Goal: Information Seeking & Learning: Learn about a topic

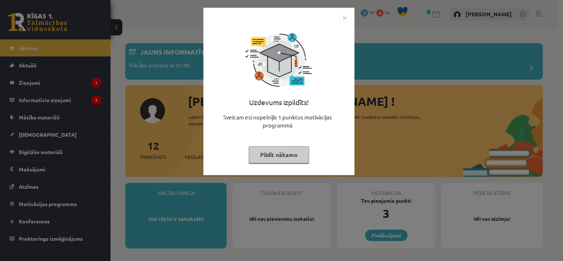
click at [344, 20] on img "Close" at bounding box center [344, 17] width 11 height 11
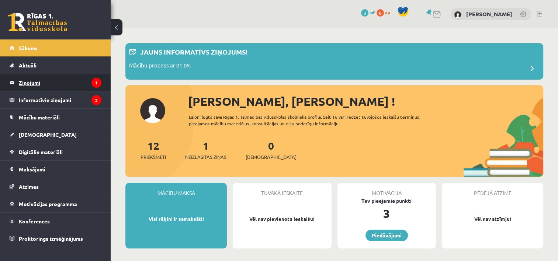
click at [50, 84] on legend "Ziņojumi 1" at bounding box center [60, 82] width 83 height 17
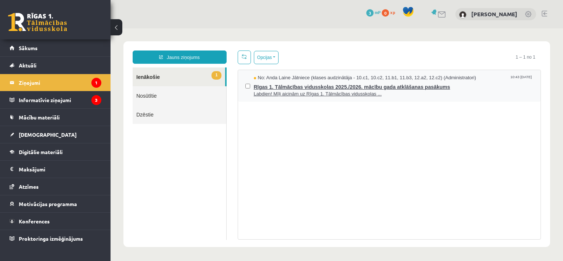
click at [330, 96] on span "Labdien! Mīļi aicinām uz Rīgas 1. Tālmācības vidusskolas ..." at bounding box center [394, 94] width 280 height 7
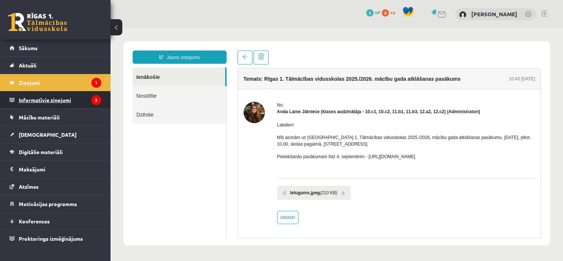
click at [46, 99] on legend "Informatīvie ziņojumi 3" at bounding box center [60, 99] width 83 height 17
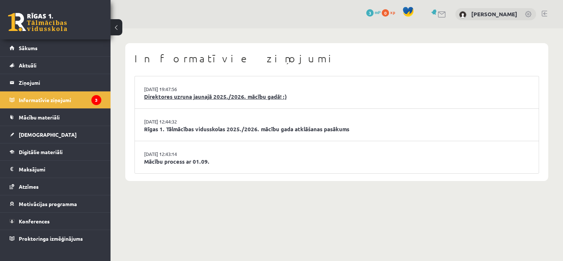
click at [189, 95] on link "Direktores uzruna jaunajā 2025./2026. mācību gadā! :)" at bounding box center [337, 97] width 386 height 8
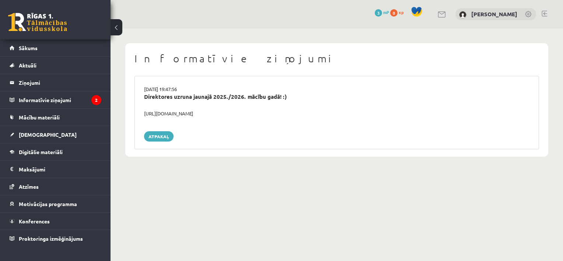
click at [149, 111] on div "https://youtube.com/shorts/lM8RsWyzCn4" at bounding box center [337, 113] width 397 height 7
click at [167, 113] on div "https://youtube.com/shorts/lM8RsWyzCn4" at bounding box center [337, 113] width 397 height 7
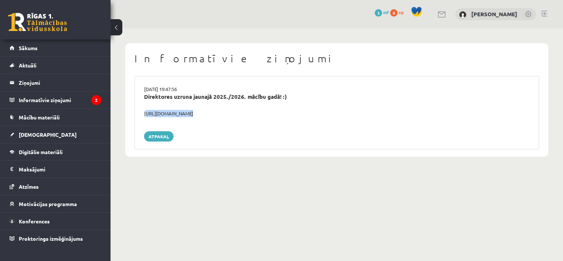
click at [167, 113] on div "https://youtube.com/shorts/lM8RsWyzCn4" at bounding box center [337, 113] width 397 height 7
copy div "https://youtube.com/shorts/lM8RsWyzCn4"
click at [152, 137] on link "Atpakaļ" at bounding box center [158, 136] width 29 height 10
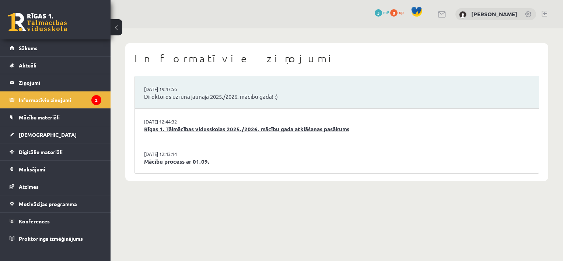
click at [191, 129] on link "Rīgas 1. Tālmācības vidusskolas 2025./2026. mācību gada atklāšanas pasākums" at bounding box center [337, 129] width 386 height 8
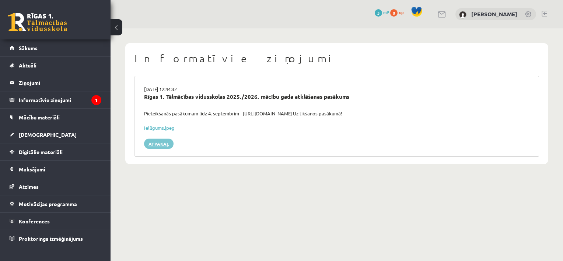
click at [159, 143] on link "Atpakaļ" at bounding box center [158, 144] width 29 height 10
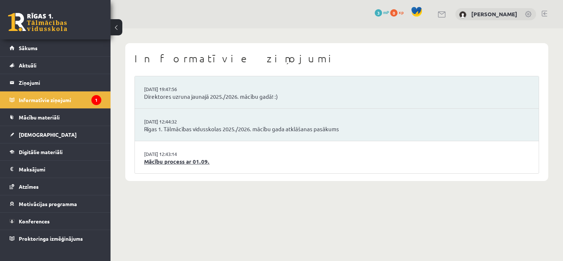
click at [173, 162] on link "Mācību process ar 01.09." at bounding box center [337, 161] width 386 height 8
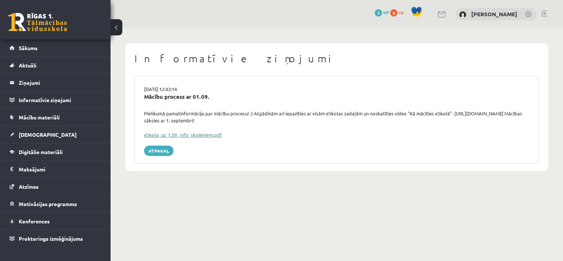
click at [185, 136] on link "eSkola_uz_1.09._info_skolēniem.pdf" at bounding box center [183, 135] width 78 height 6
click at [29, 50] on span "Sākums" at bounding box center [28, 48] width 19 height 7
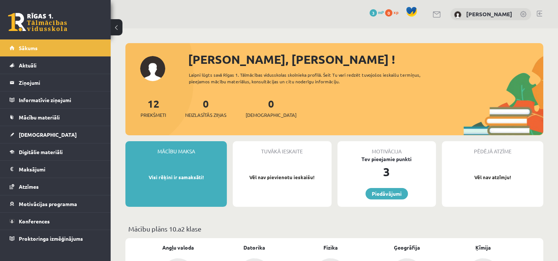
click at [522, 14] on link at bounding box center [523, 14] width 7 height 7
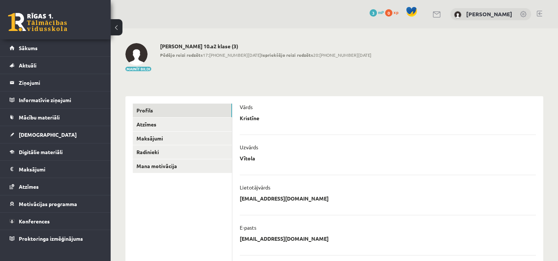
click at [134, 53] on img at bounding box center [136, 54] width 22 height 22
click at [138, 68] on button "Mainīt bildi" at bounding box center [138, 69] width 26 height 4
click at [39, 133] on span "[DEMOGRAPHIC_DATA]" at bounding box center [48, 134] width 58 height 7
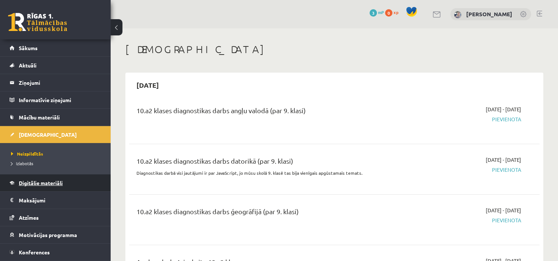
click at [46, 183] on span "Digitālie materiāli" at bounding box center [41, 183] width 44 height 7
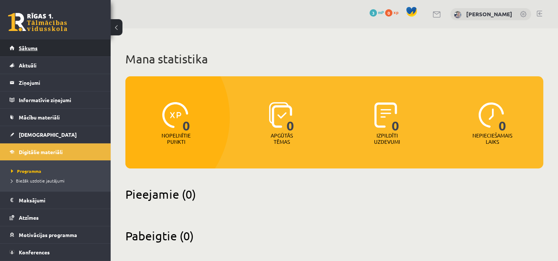
click at [33, 53] on link "Sākums" at bounding box center [56, 47] width 92 height 17
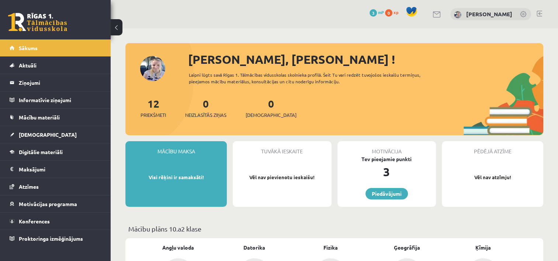
click at [115, 32] on button at bounding box center [117, 27] width 12 height 16
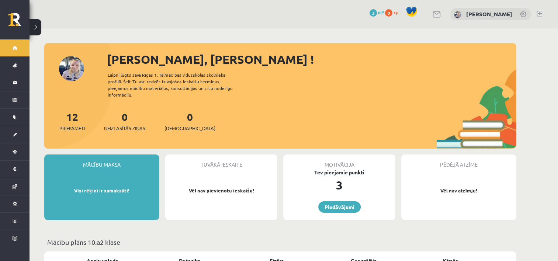
click at [37, 27] on button at bounding box center [35, 27] width 12 height 16
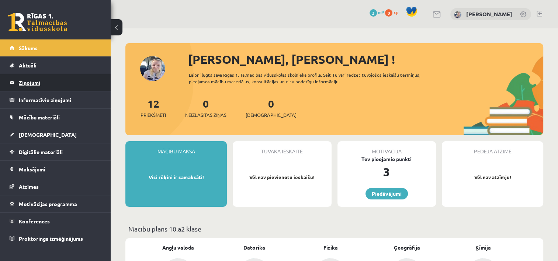
click at [45, 84] on legend "Ziņojumi 0" at bounding box center [60, 82] width 83 height 17
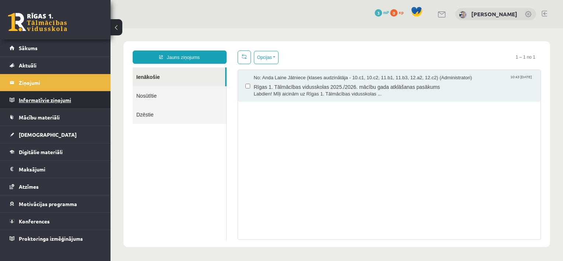
click at [35, 102] on legend "Informatīvie ziņojumi 0" at bounding box center [60, 99] width 83 height 17
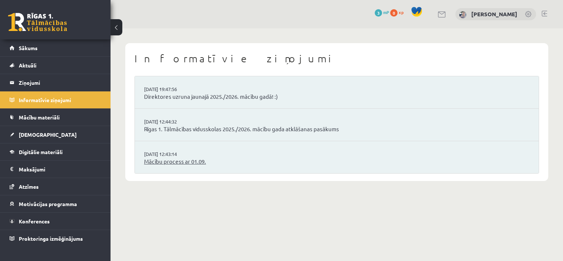
click at [179, 162] on link "Mācību process ar 01.09." at bounding box center [337, 161] width 386 height 8
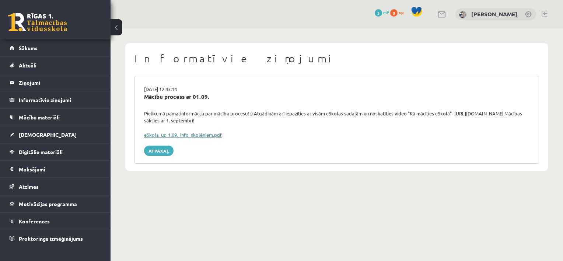
click at [186, 137] on link "eSkola_uz_1.09._info_skolēniem.pdf" at bounding box center [183, 135] width 78 height 6
click at [39, 46] on link "Sākums" at bounding box center [56, 47] width 92 height 17
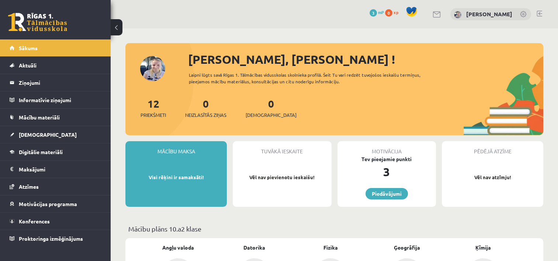
click at [184, 185] on div "Mācību maksa Visi rēķini ir samaksāti!" at bounding box center [175, 174] width 101 height 66
click at [180, 180] on p "Visi rēķini ir samaksāti!" at bounding box center [176, 177] width 94 height 7
click at [35, 164] on legend "Maksājumi 0" at bounding box center [60, 169] width 83 height 17
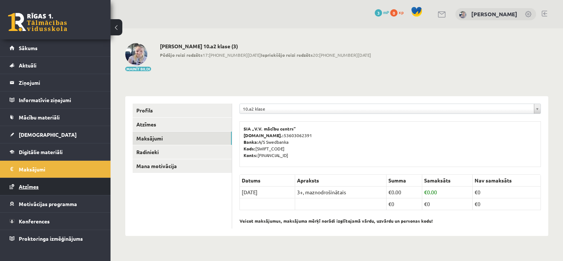
click at [47, 189] on link "Atzīmes" at bounding box center [56, 186] width 92 height 17
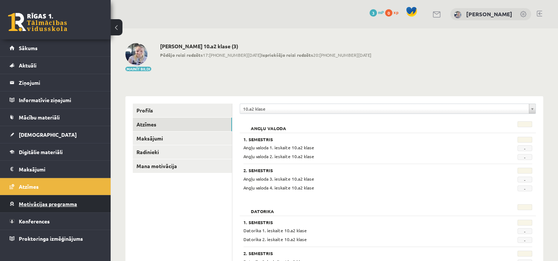
click at [24, 205] on span "Motivācijas programma" at bounding box center [48, 204] width 58 height 7
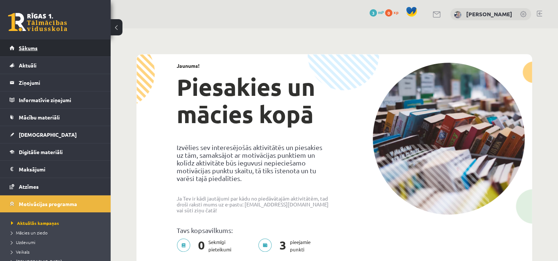
click at [38, 47] on link "Sākums" at bounding box center [56, 47] width 92 height 17
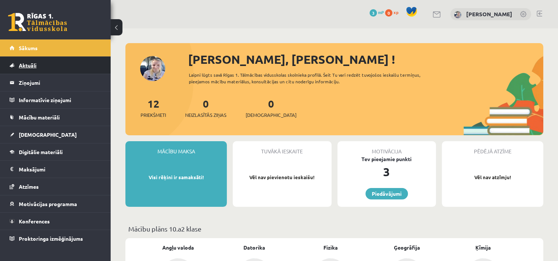
click at [27, 66] on span "Aktuāli" at bounding box center [28, 65] width 18 height 7
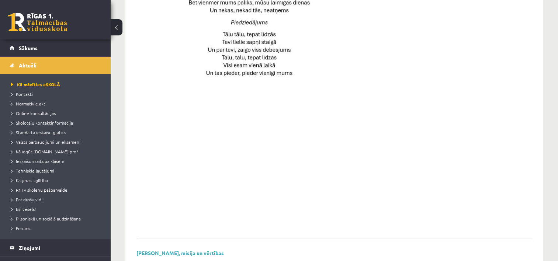
scroll to position [542, 0]
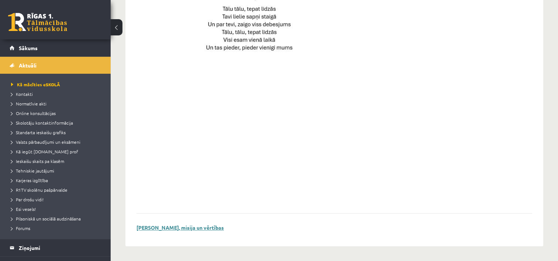
click at [184, 229] on link "Skolas vīzija, misija un vērtības" at bounding box center [179, 227] width 87 height 7
click at [47, 111] on span "Online konsultācijas" at bounding box center [33, 113] width 45 height 6
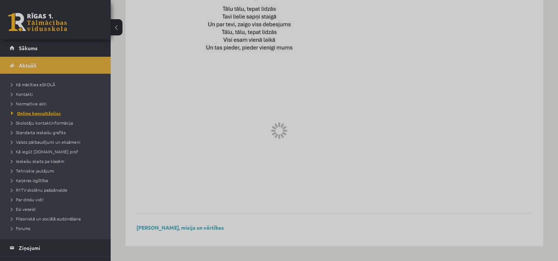
scroll to position [256, 0]
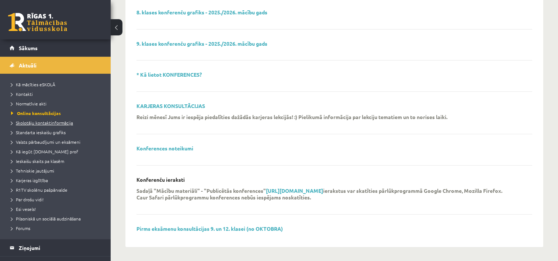
click at [36, 121] on span "Skolotāju kontaktinformācija" at bounding box center [42, 123] width 62 height 6
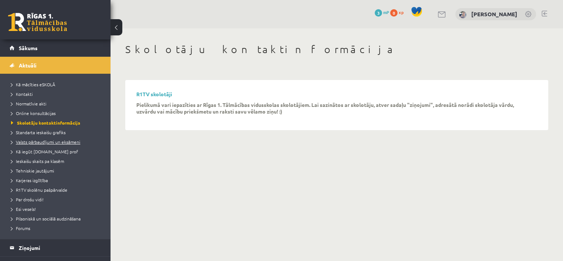
click at [24, 140] on span "Valsts pārbaudījumi un eksāmeni" at bounding box center [45, 142] width 69 height 6
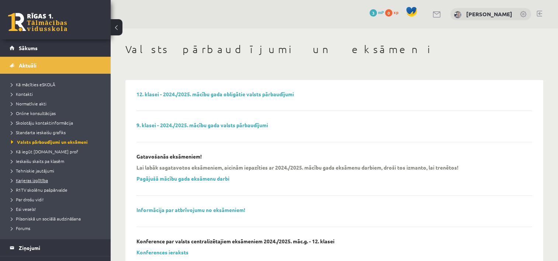
click at [40, 181] on span "Karjeras izglītība" at bounding box center [29, 180] width 37 height 6
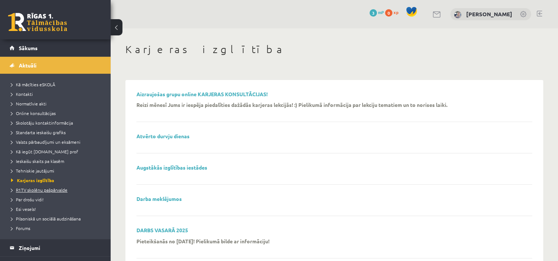
click at [55, 188] on span "R1TV skolēnu pašpārvalde" at bounding box center [39, 190] width 56 height 6
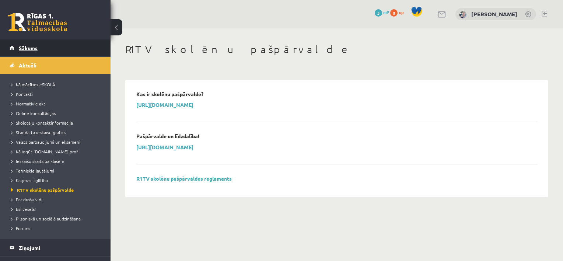
click at [36, 50] on span "Sākums" at bounding box center [28, 48] width 19 height 7
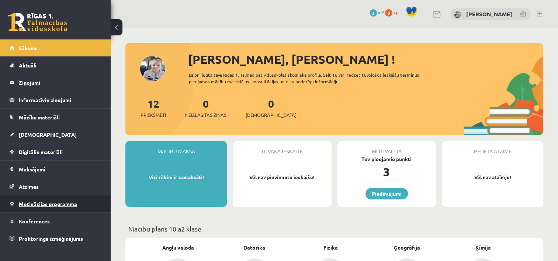
click at [66, 201] on span "Motivācijas programma" at bounding box center [48, 204] width 58 height 7
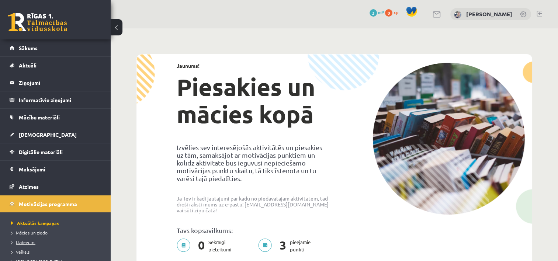
click at [27, 240] on span "Uzdevumi" at bounding box center [23, 242] width 24 height 6
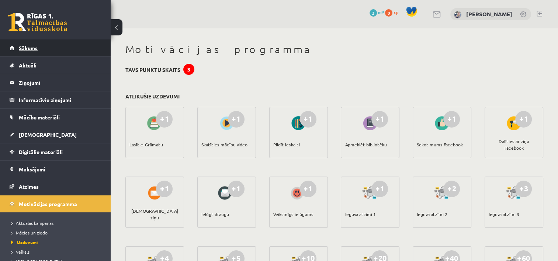
click at [52, 48] on link "Sākums" at bounding box center [56, 47] width 92 height 17
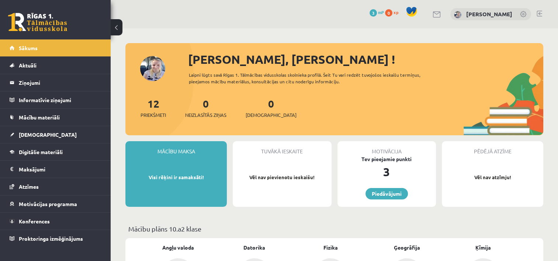
click at [541, 13] on link at bounding box center [539, 14] width 6 height 6
